Goal: Task Accomplishment & Management: Use online tool/utility

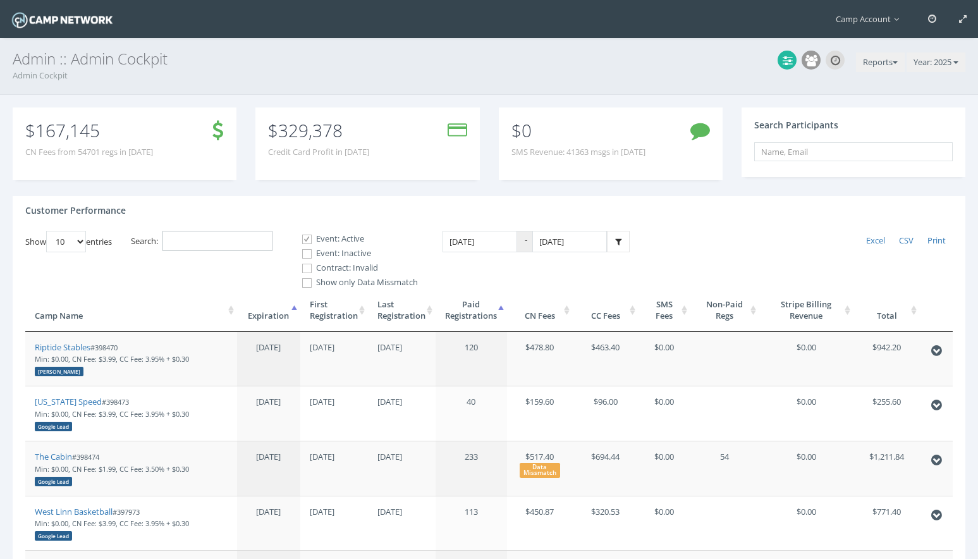
click at [234, 234] on input "Search:" at bounding box center [217, 241] width 110 height 21
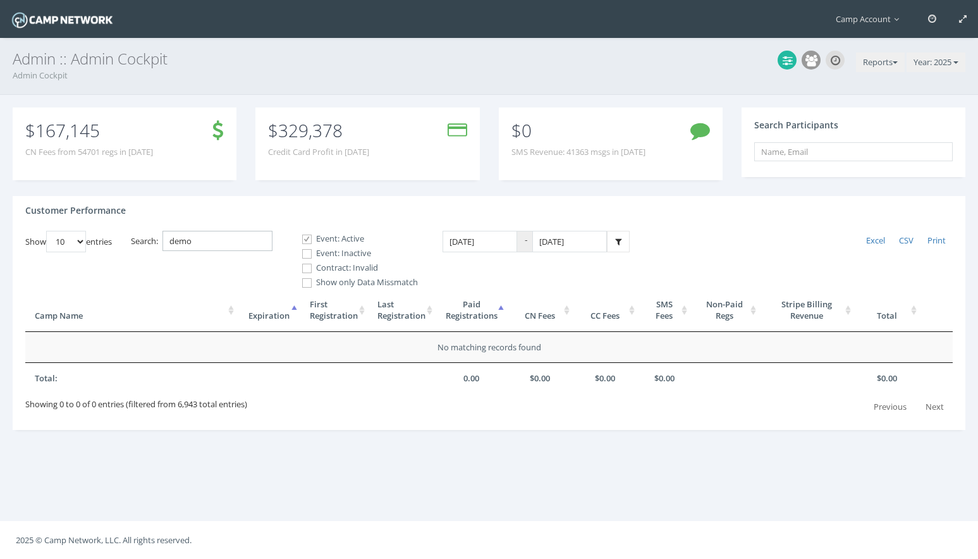
type input "demo"
click at [353, 252] on label "Event: Inactive" at bounding box center [354, 253] width 126 height 13
click at [306, 252] on input "Event: Inactive" at bounding box center [300, 254] width 12 height 12
checkbox input "true"
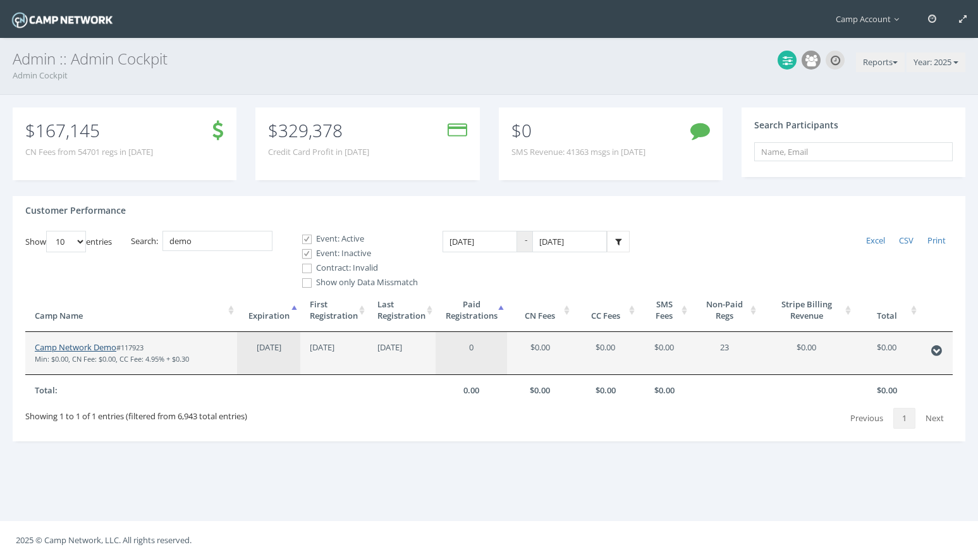
click at [103, 351] on link "Camp Network Demo" at bounding box center [76, 346] width 82 height 11
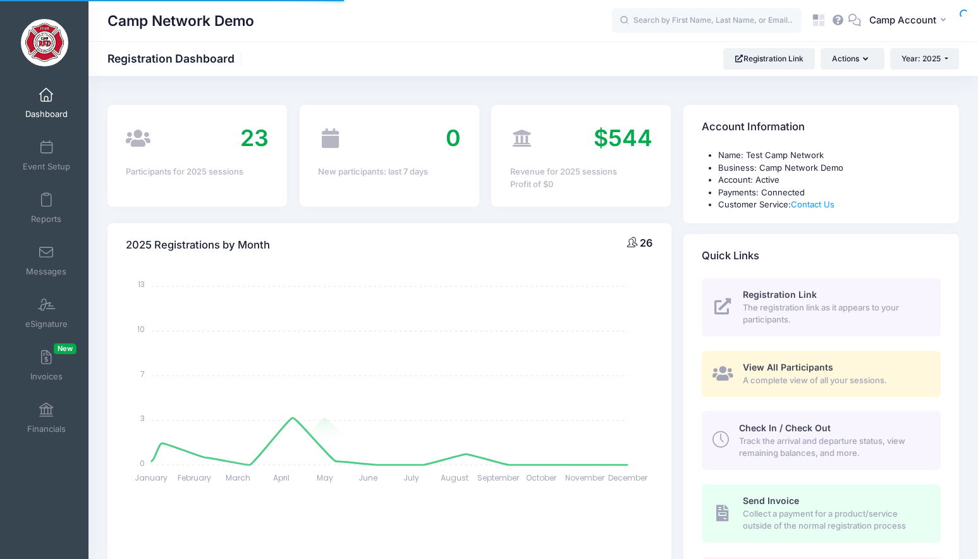
select select
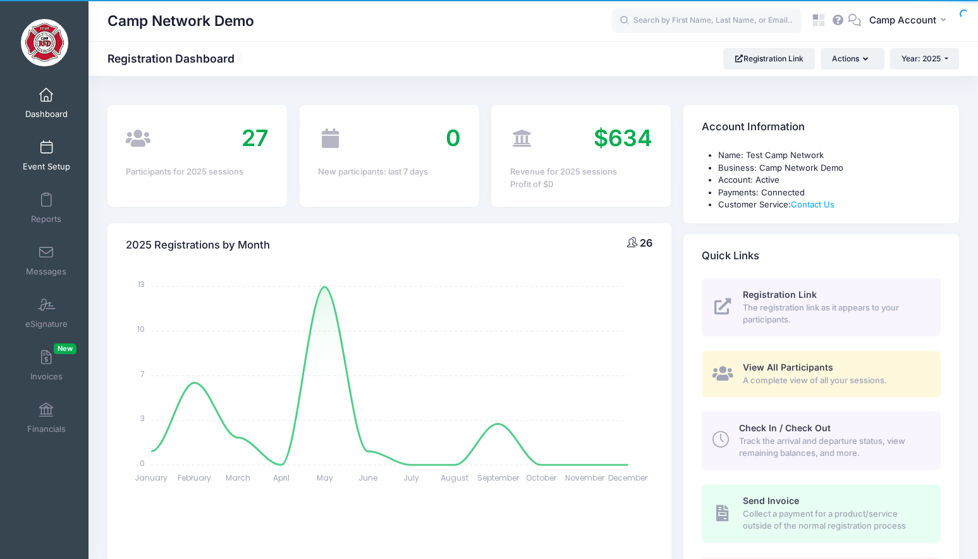
click at [49, 168] on span "Event Setup" at bounding box center [46, 166] width 47 height 11
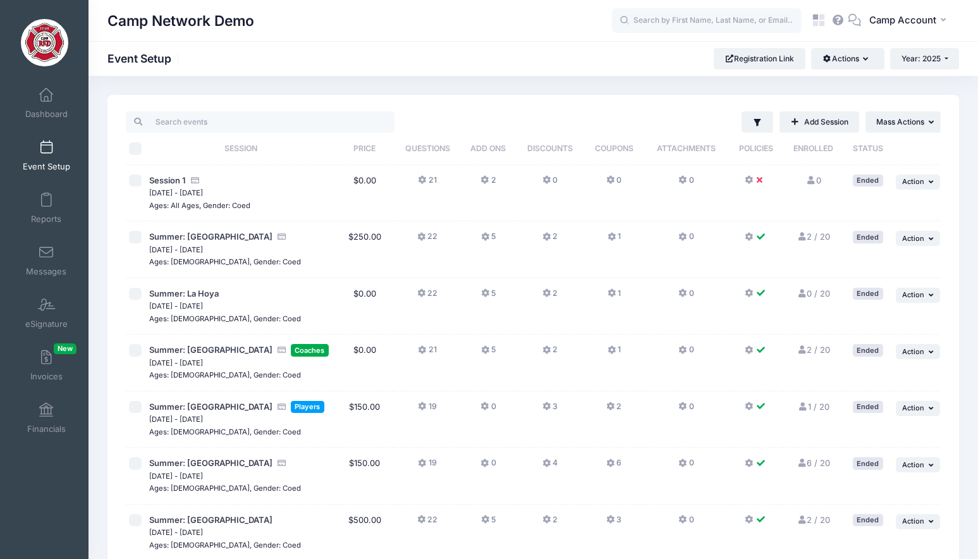
click at [558, 178] on button "0" at bounding box center [549, 183] width 15 height 18
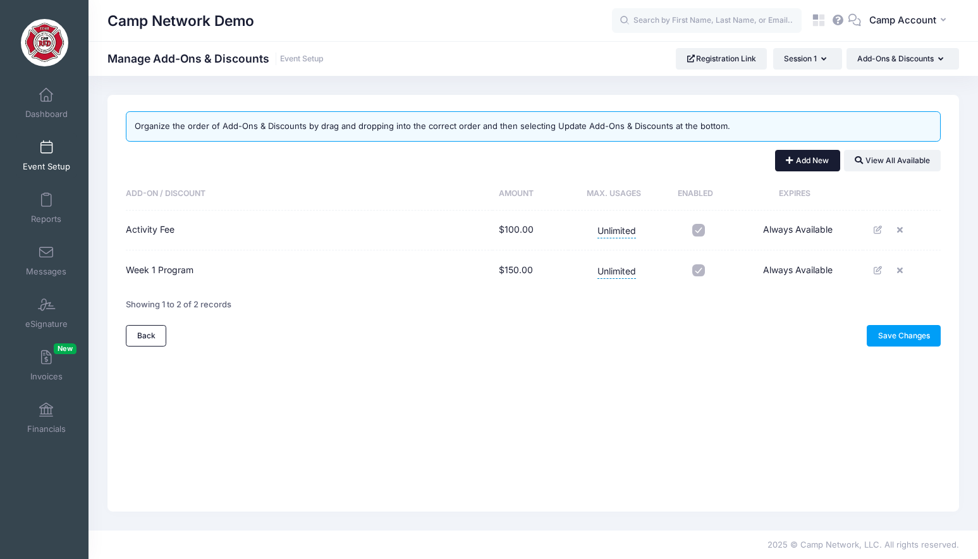
click at [812, 166] on button "Add New" at bounding box center [807, 160] width 65 height 21
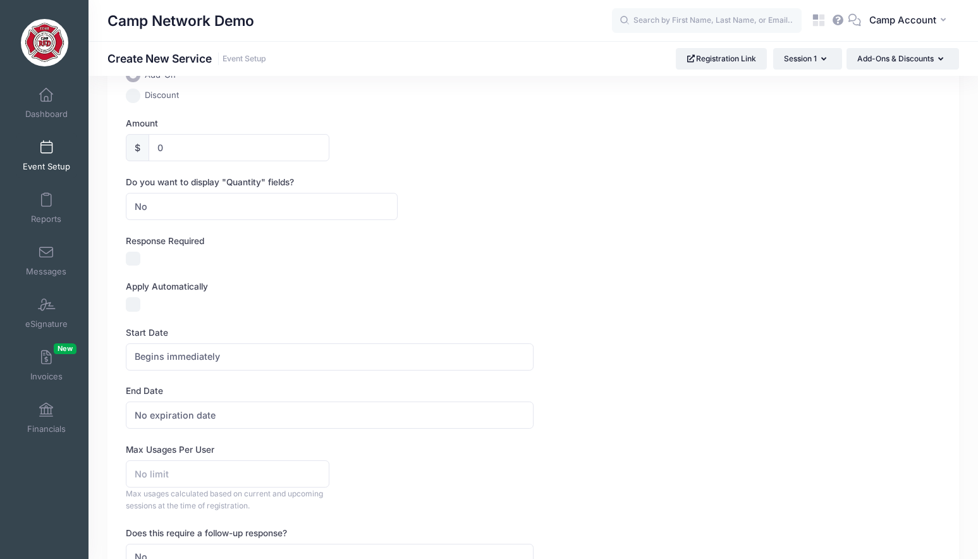
scroll to position [168, 0]
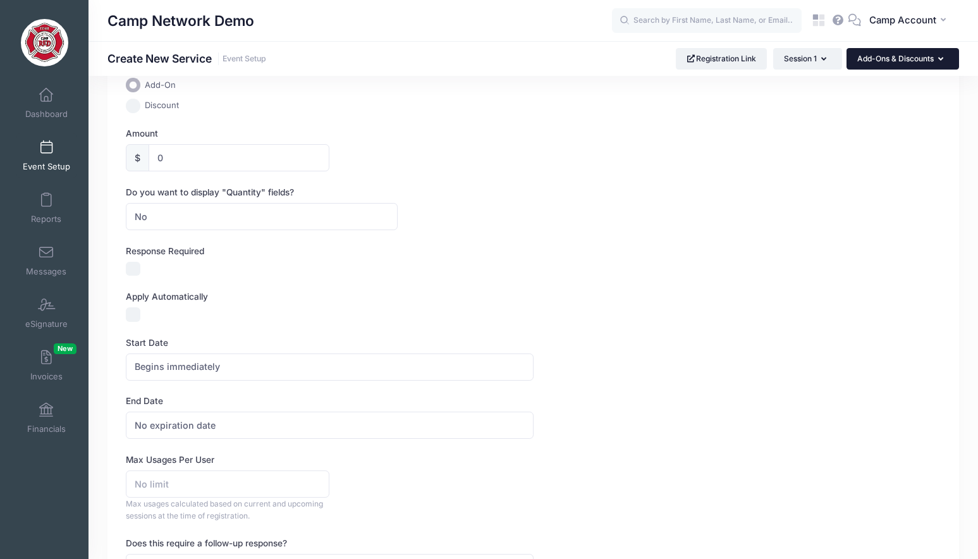
click at [871, 52] on button "Add-Ons & Discounts" at bounding box center [903, 58] width 113 height 21
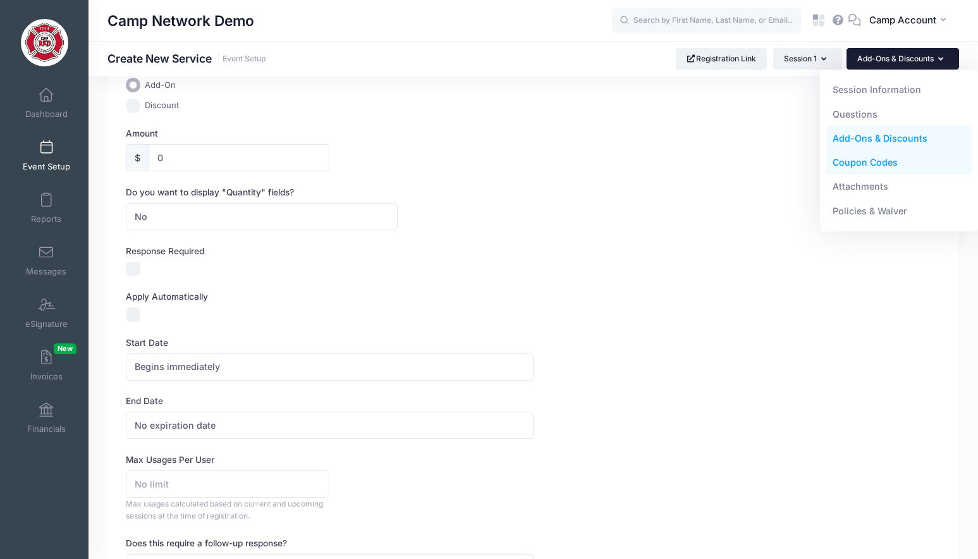
click at [855, 154] on link "Coupon Codes" at bounding box center [899, 162] width 146 height 24
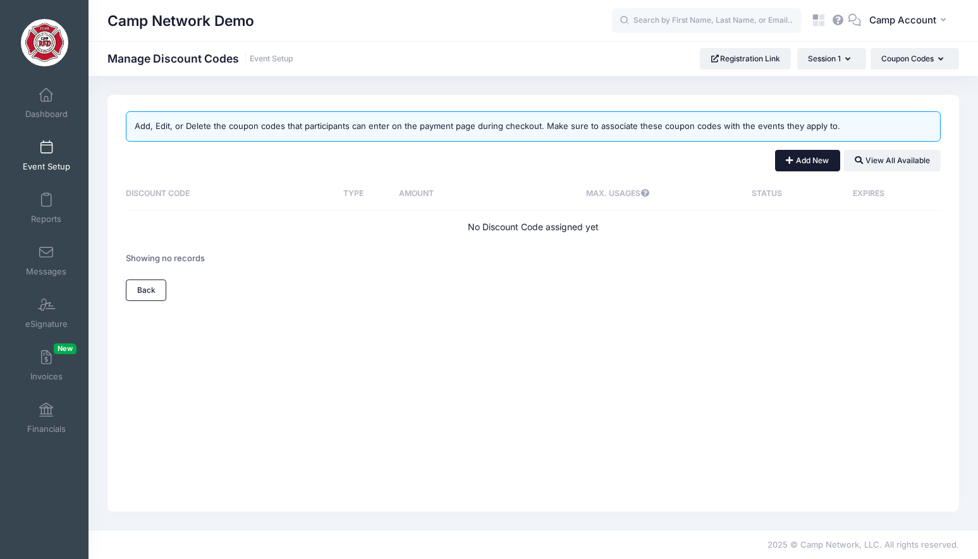
click at [781, 164] on button "Add New" at bounding box center [807, 160] width 65 height 21
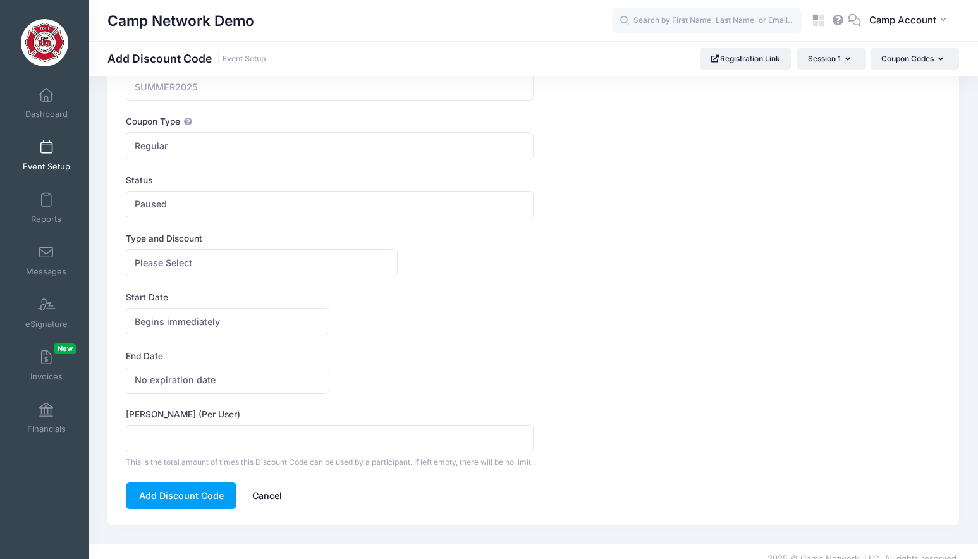
scroll to position [91, 0]
